Goal: Task Accomplishment & Management: Use online tool/utility

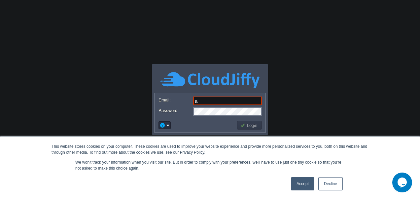
type input "[EMAIL_ADDRESS][DOMAIN_NAME]"
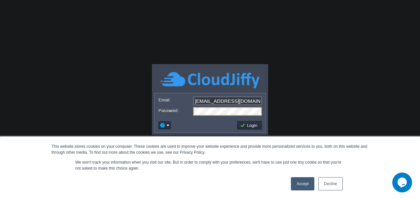
click at [209, 127] on td at bounding box center [197, 125] width 79 height 11
click at [255, 124] on button "Login" at bounding box center [249, 125] width 19 height 6
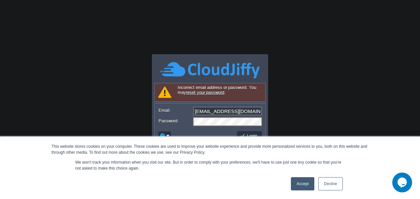
click at [250, 113] on input "[EMAIL_ADDRESS][DOMAIN_NAME]" at bounding box center [227, 111] width 69 height 9
click at [156, 126] on form "Email: [EMAIL_ADDRESS][DOMAIN_NAME] Password:" at bounding box center [210, 115] width 111 height 25
click at [256, 133] on button "Login" at bounding box center [249, 135] width 19 height 6
click at [311, 186] on link "Accept" at bounding box center [302, 183] width 23 height 13
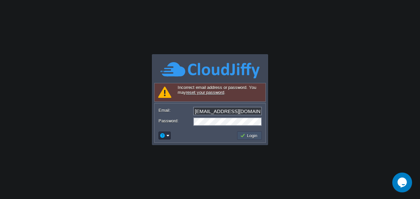
click at [246, 135] on button "Login" at bounding box center [249, 135] width 19 height 6
